Goal: Information Seeking & Learning: Compare options

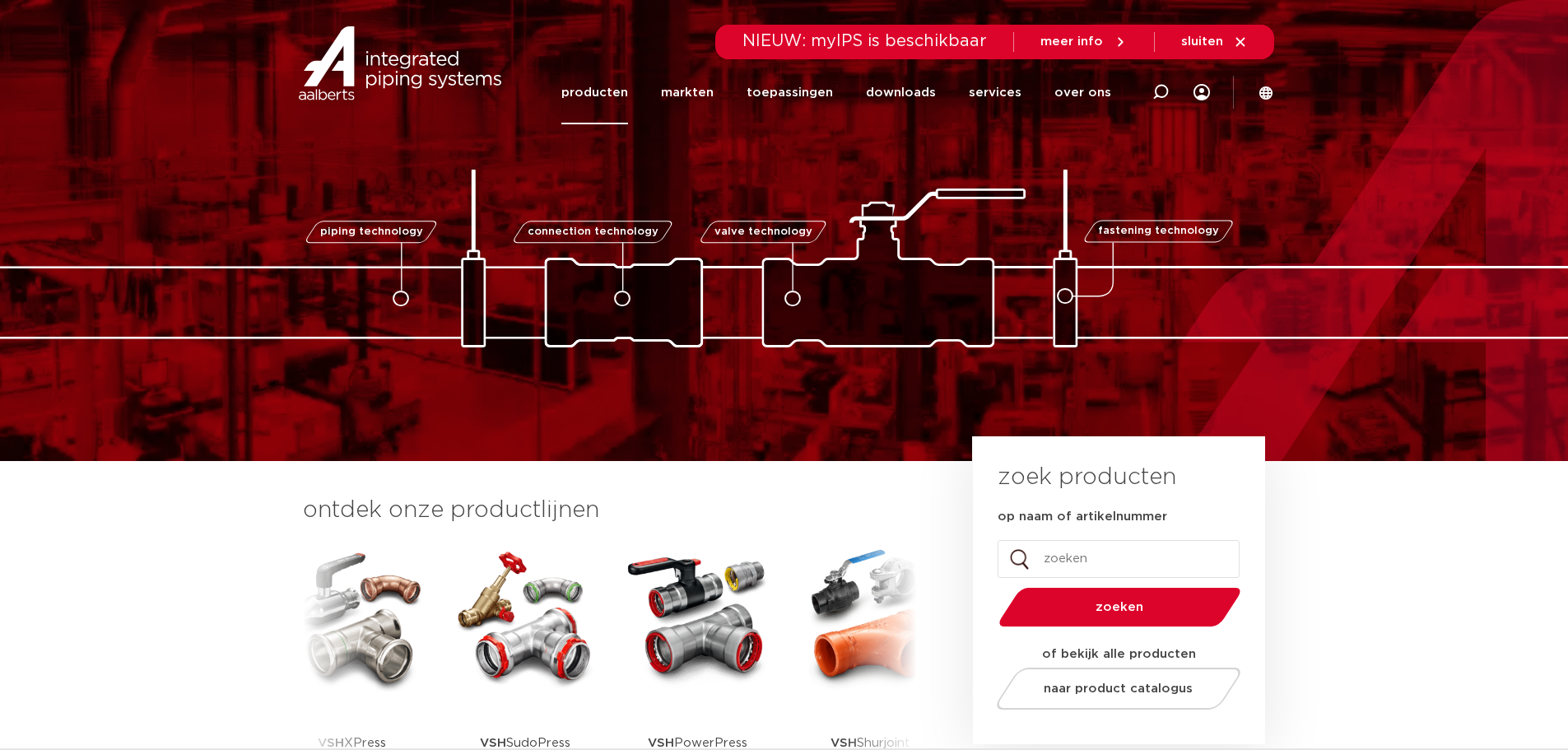
click at [611, 97] on link "producten" at bounding box center [594, 92] width 67 height 63
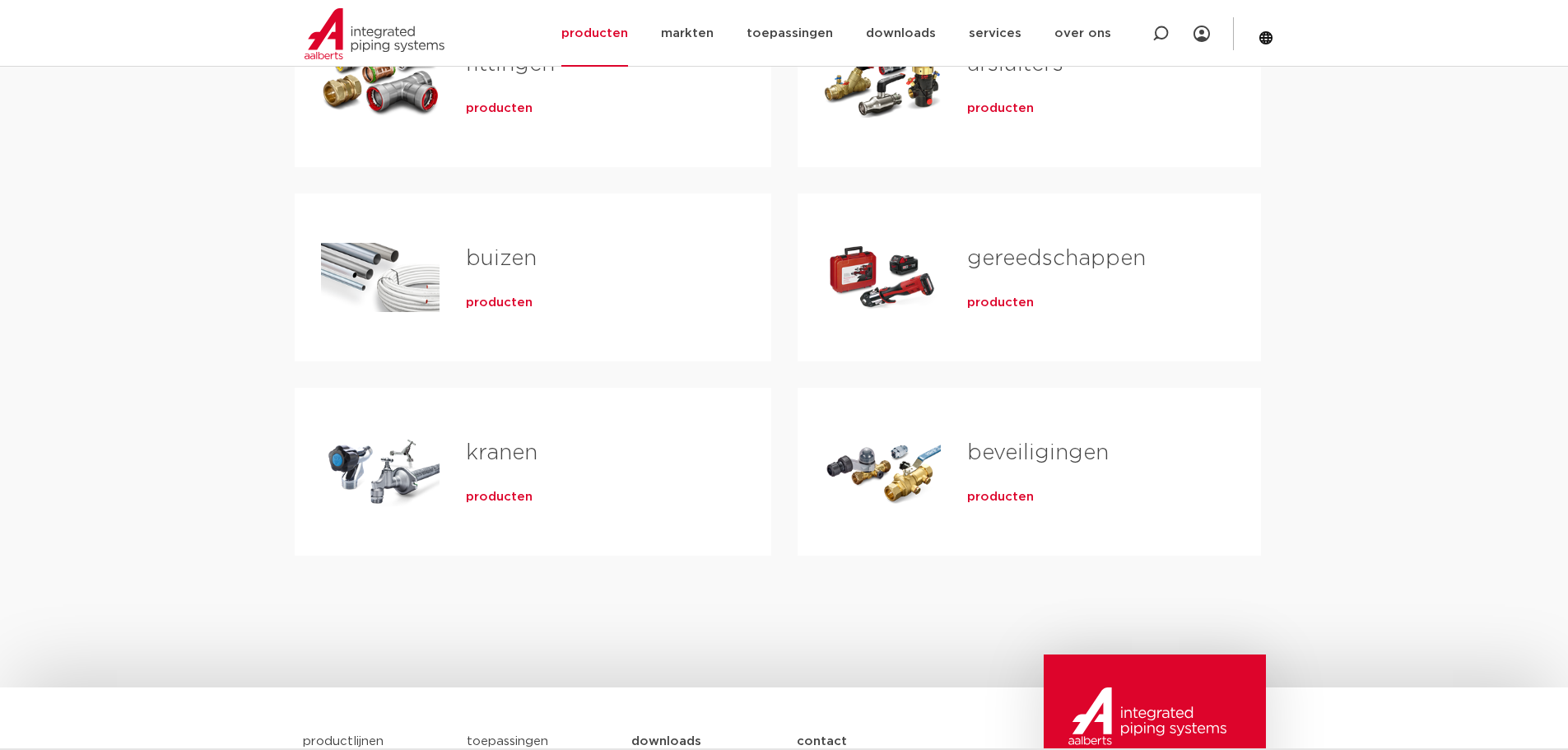
scroll to position [247, 0]
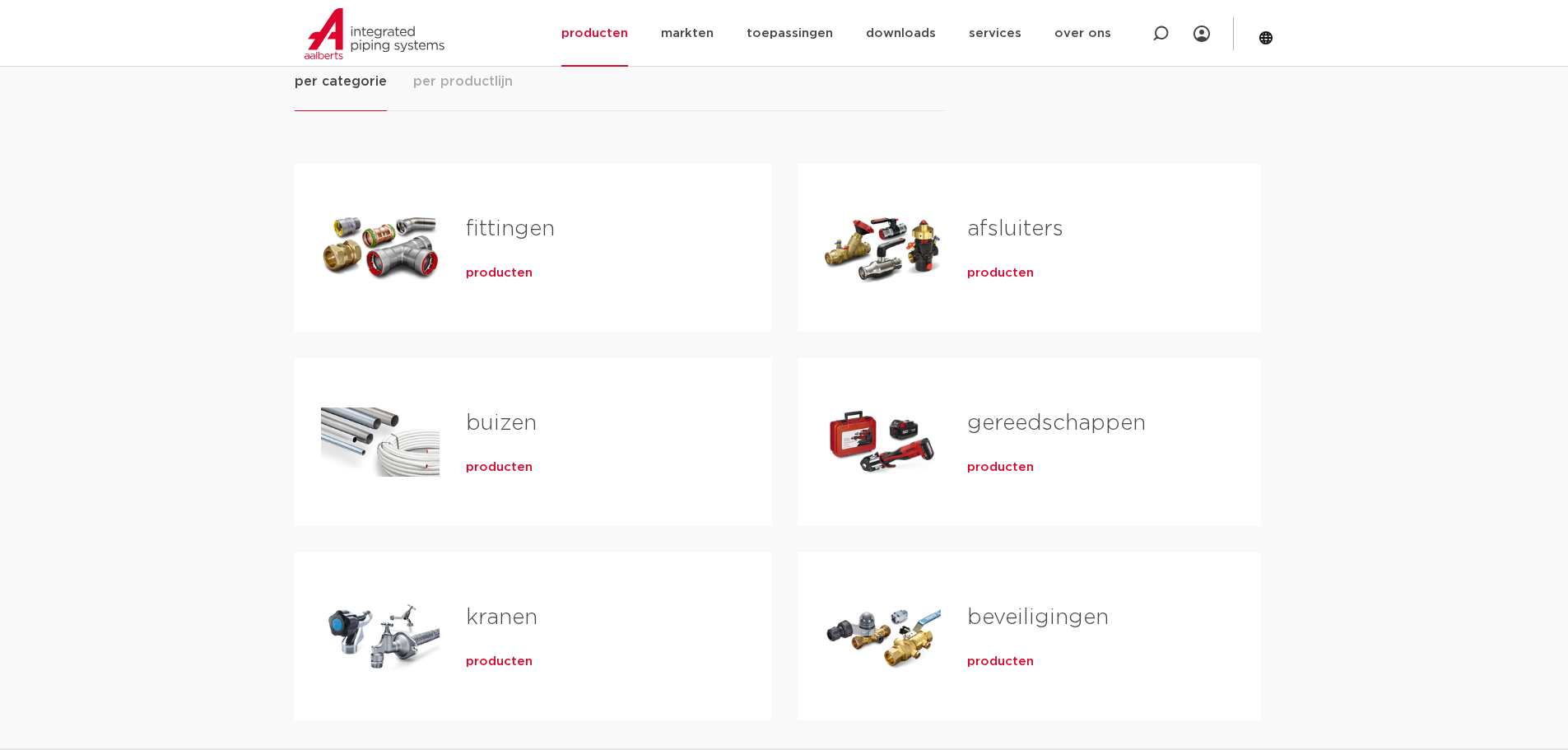
click at [488, 275] on span "producten" at bounding box center [499, 273] width 67 height 16
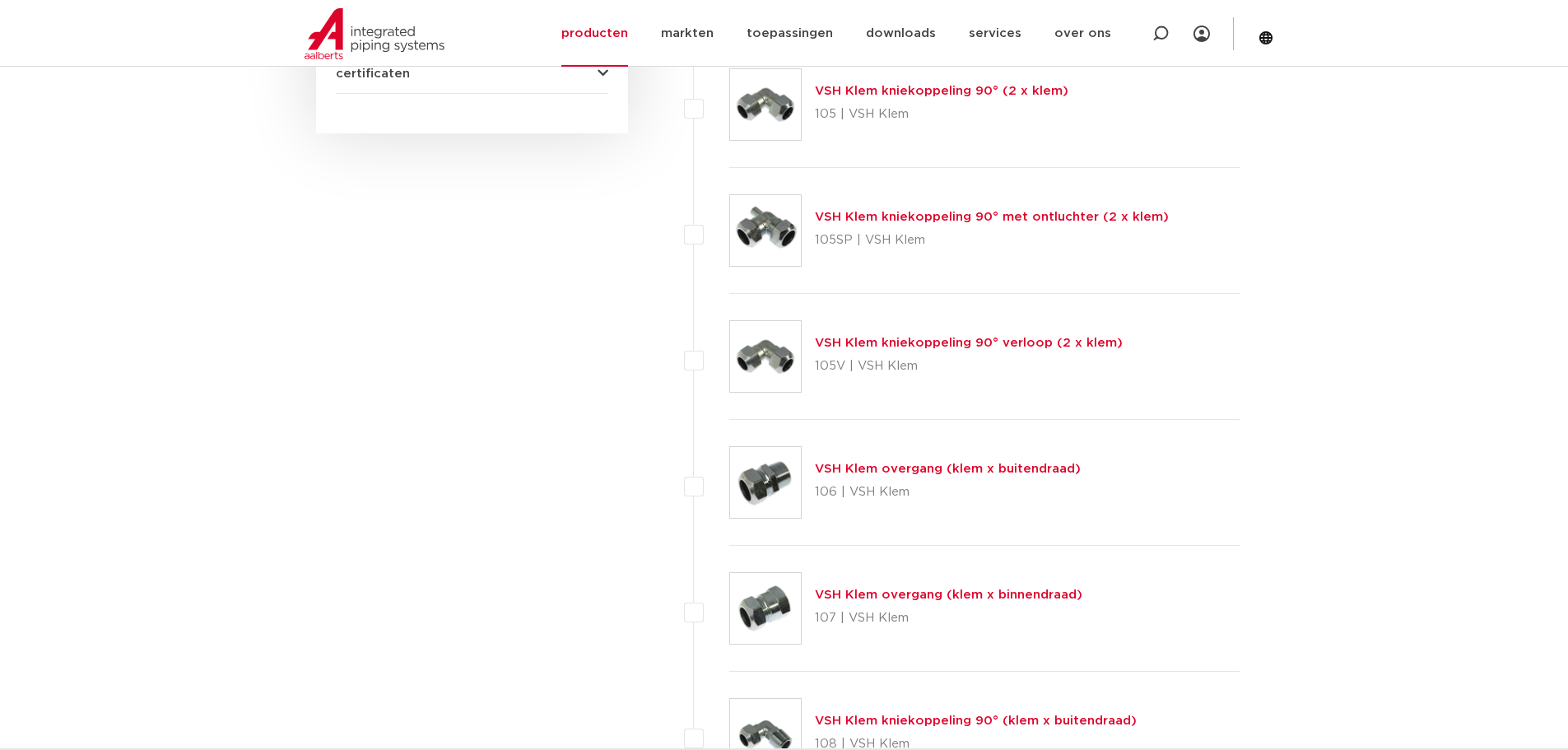
scroll to position [1153, 0]
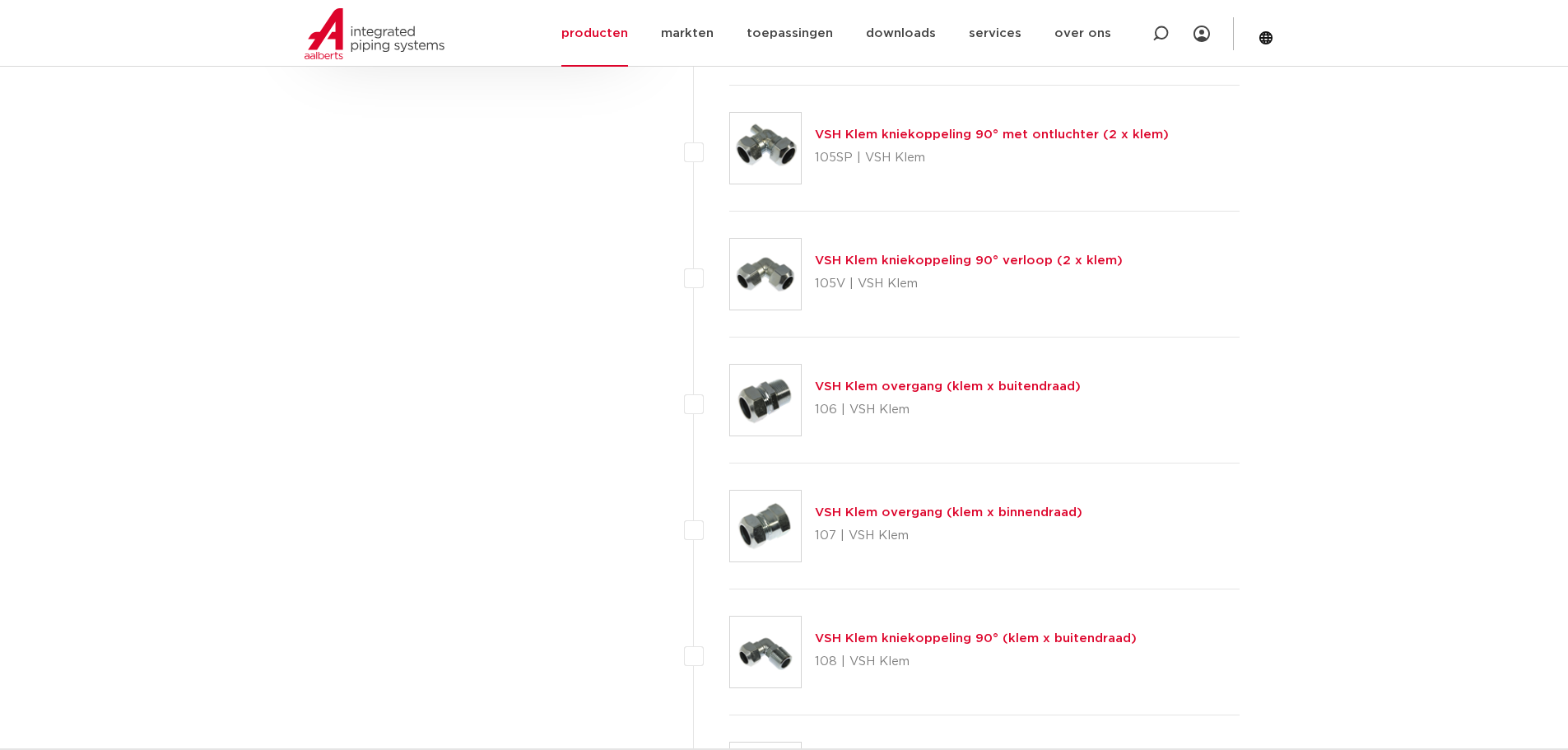
click at [935, 636] on link "VSH Klem kniekoppeling 90° (klem x buitendraad)" at bounding box center [975, 638] width 322 height 12
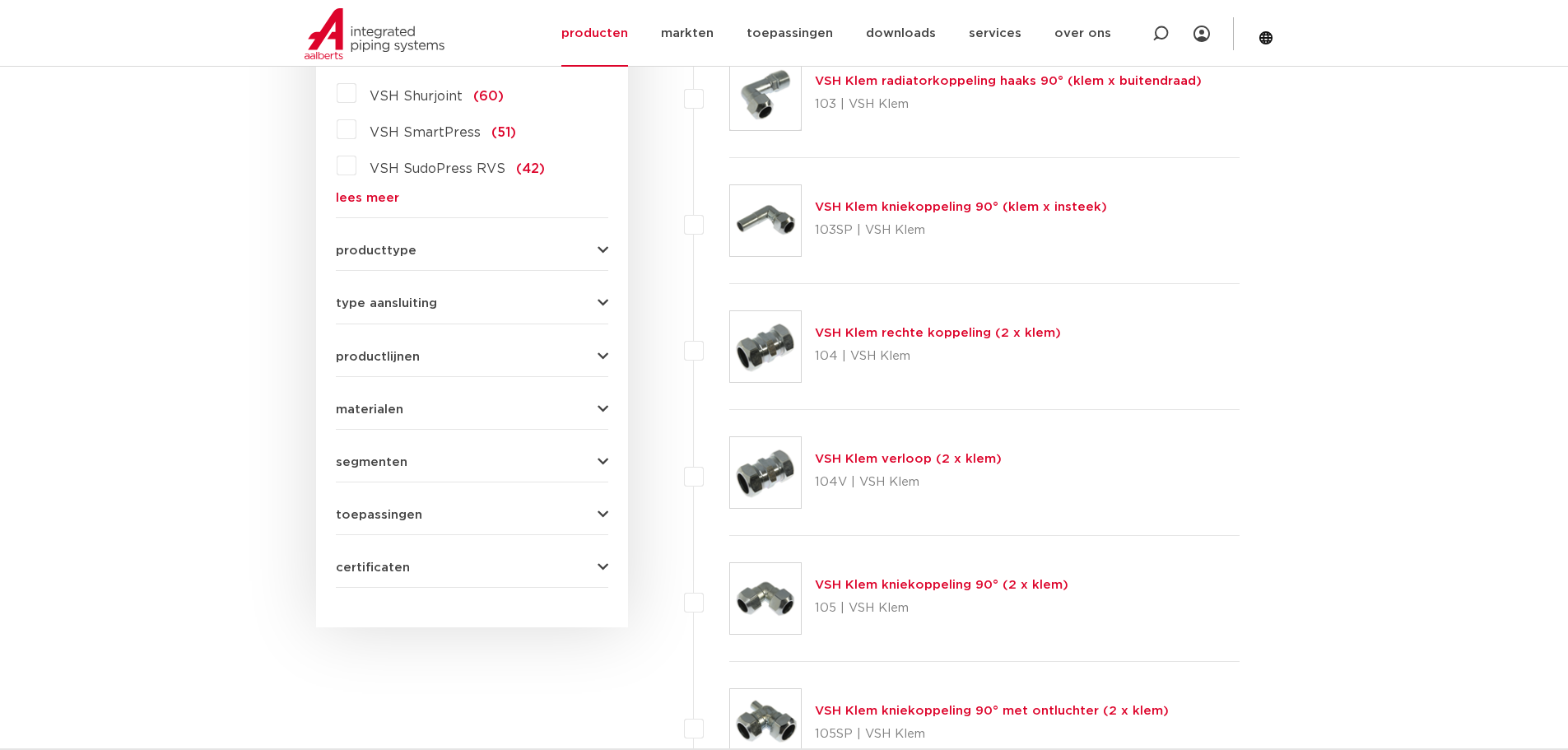
scroll to position [247, 0]
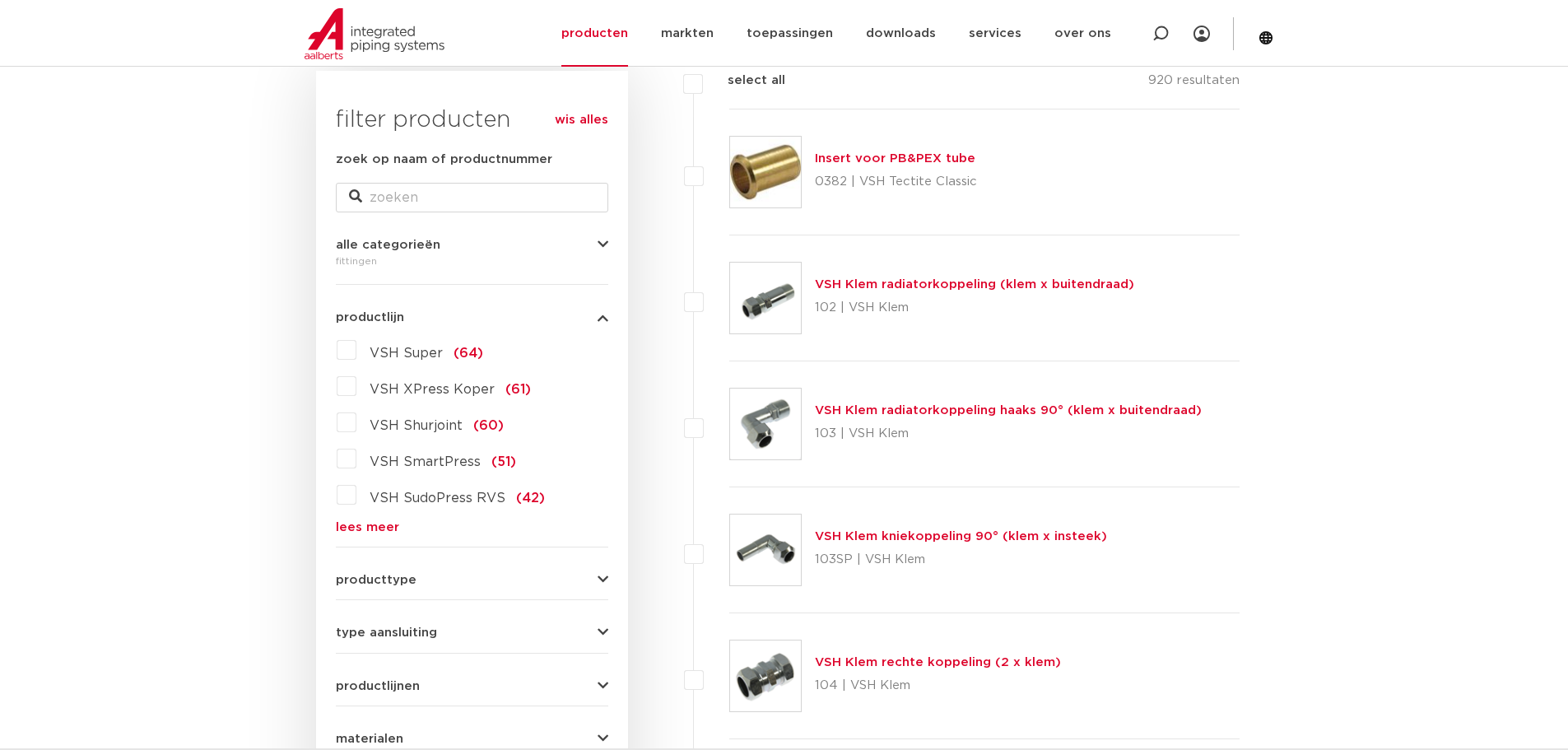
click at [930, 542] on link "VSH Klem kniekoppeling 90° (klem x insteek)" at bounding box center [961, 536] width 292 height 12
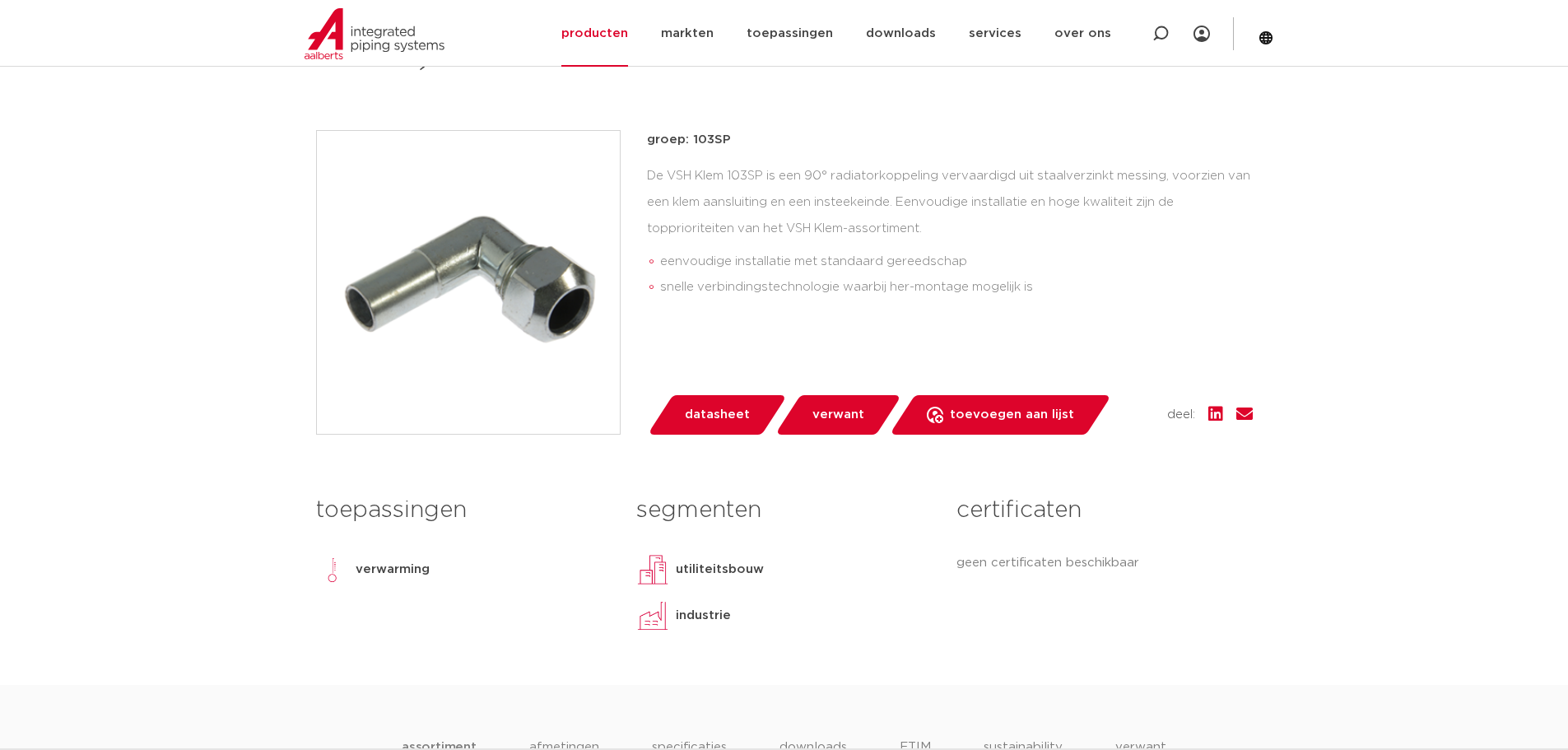
scroll to position [247, 0]
